Goal: Task Accomplishment & Management: Manage account settings

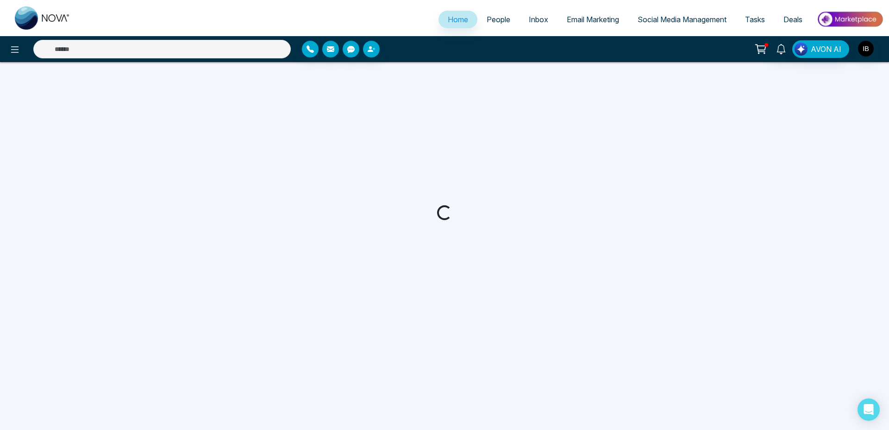
select select "*"
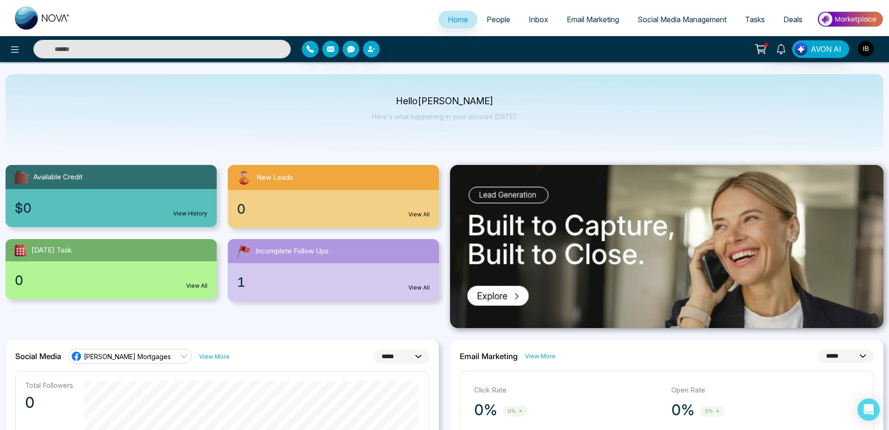
click at [862, 56] on button "button" at bounding box center [866, 48] width 17 height 17
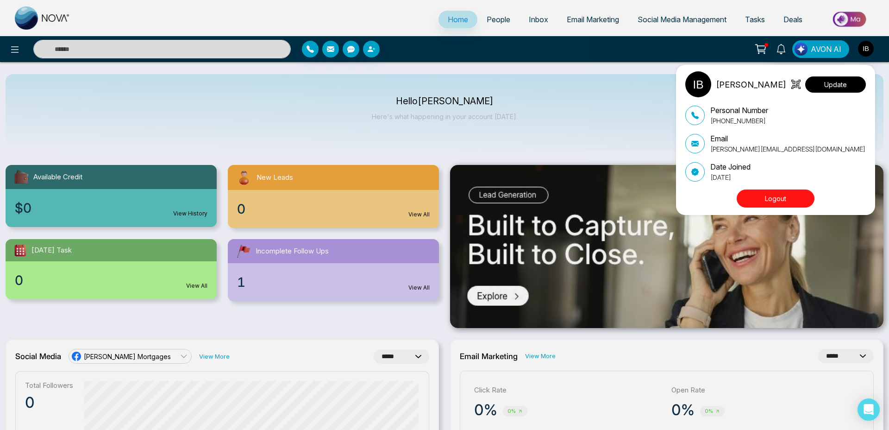
click at [843, 85] on button "Update" at bounding box center [835, 84] width 61 height 16
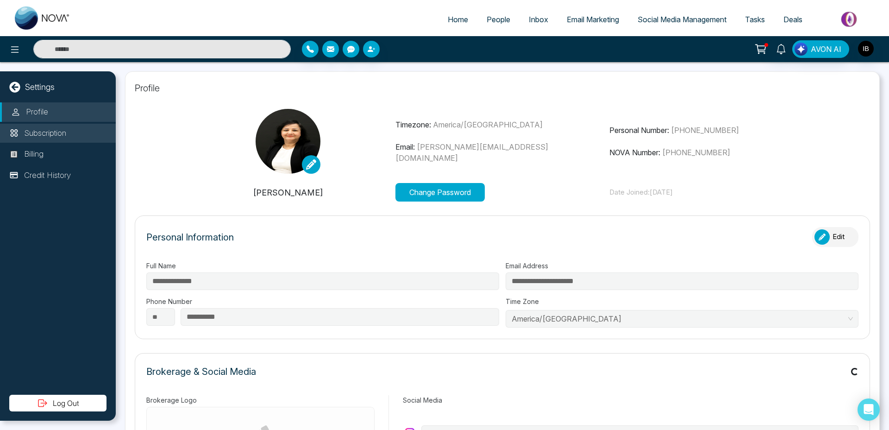
click at [47, 131] on p "Subscription" at bounding box center [45, 133] width 42 height 12
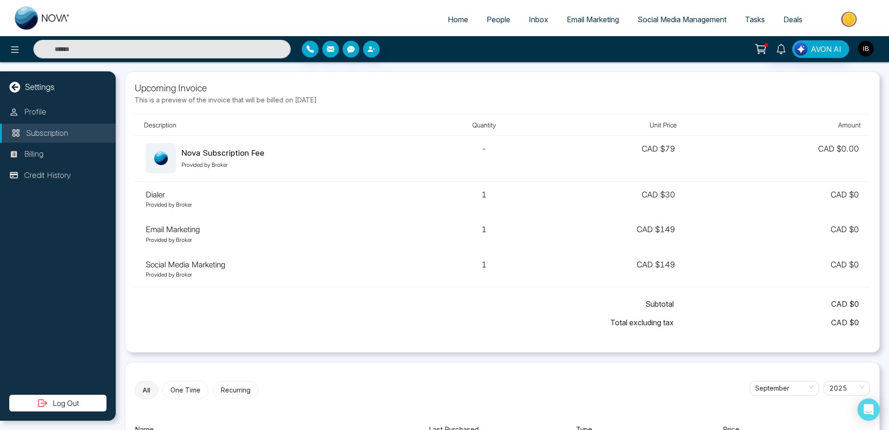
click at [867, 55] on img "button" at bounding box center [866, 49] width 16 height 16
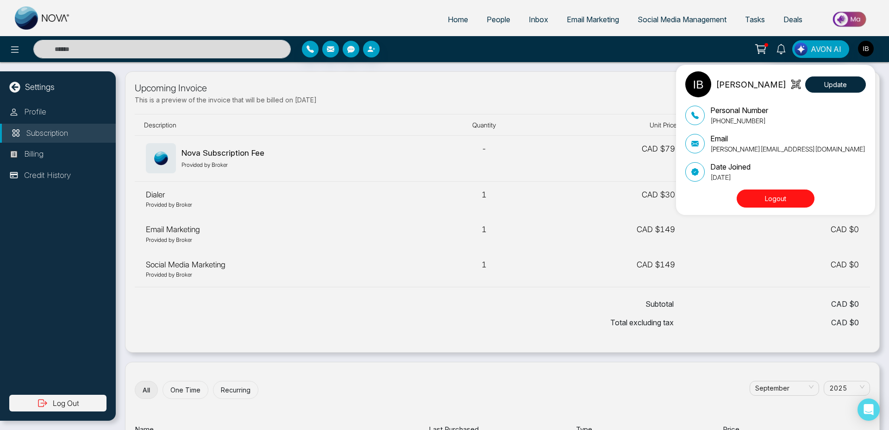
click at [786, 194] on button "Logout" at bounding box center [776, 198] width 78 height 18
